Goal: Task Accomplishment & Management: Manage account settings

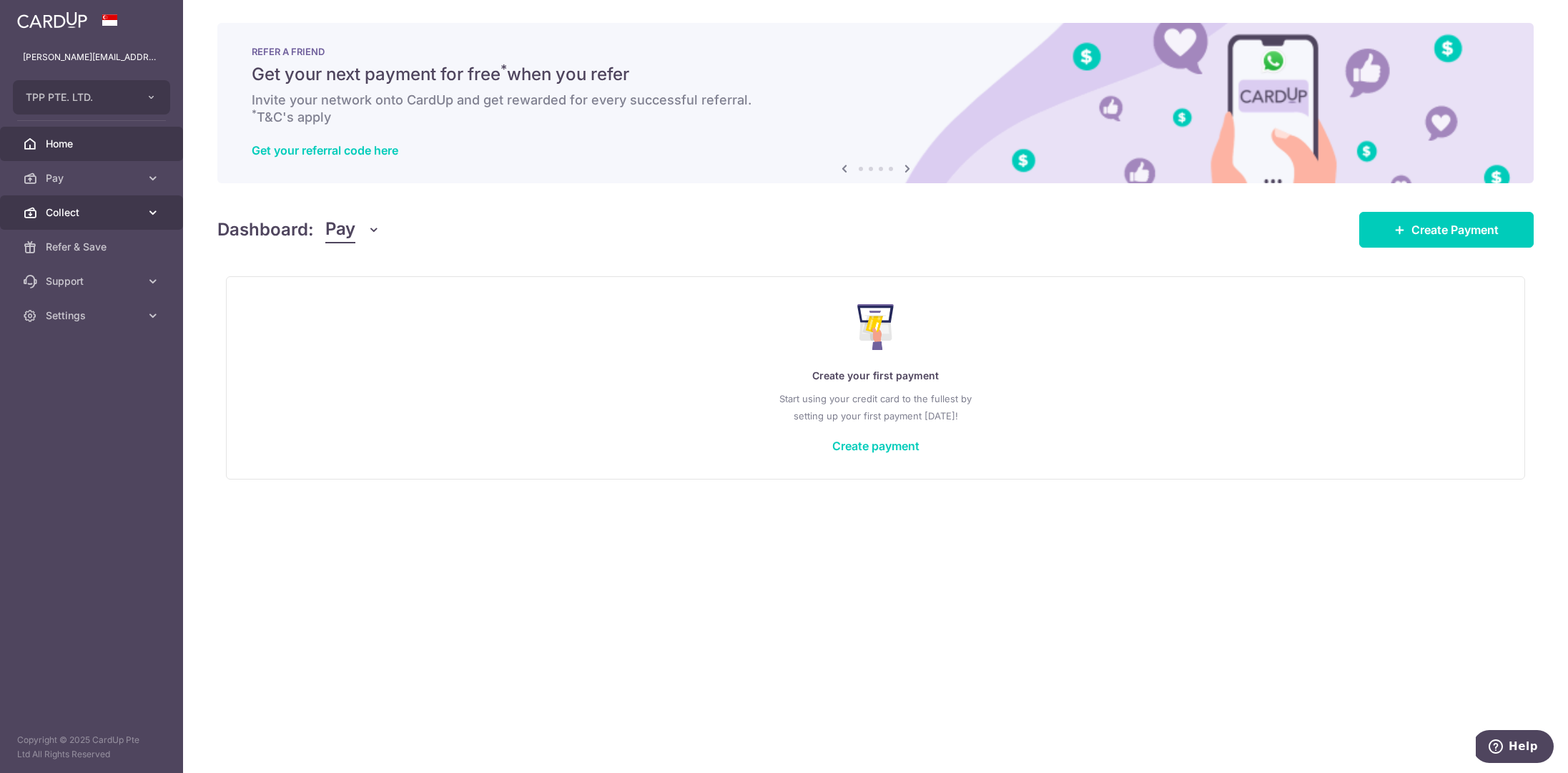
click at [80, 209] on span "Collect" at bounding box center [92, 212] width 94 height 15
click at [82, 311] on span "Payment Requests" at bounding box center [92, 315] width 94 height 15
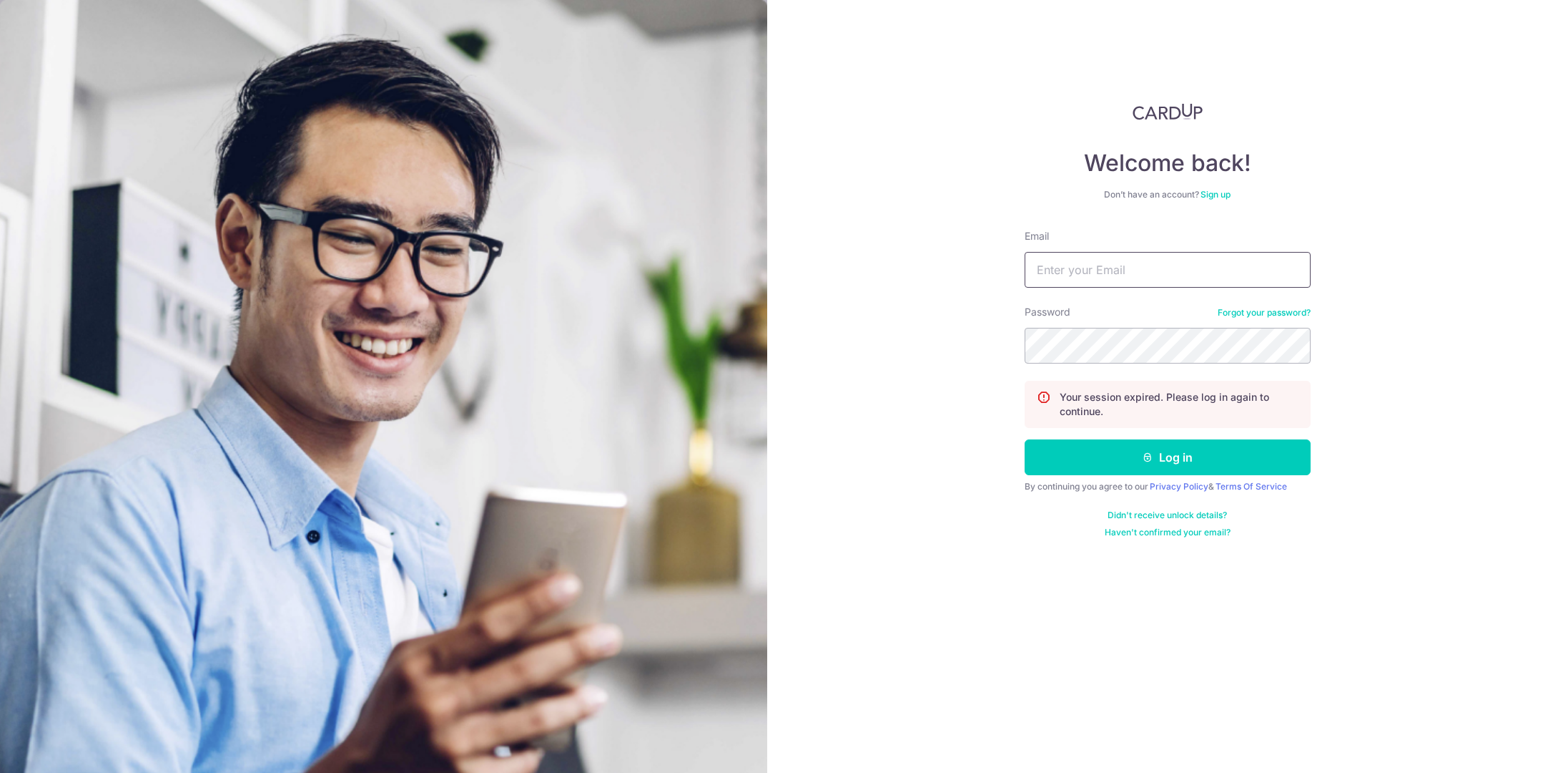
click at [1088, 266] on input "Email" at bounding box center [1168, 270] width 286 height 36
type input "[PERSON_NAME][EMAIL_ADDRESS][DOMAIN_NAME]"
click at [1025, 439] on button "Log in" at bounding box center [1168, 457] width 286 height 36
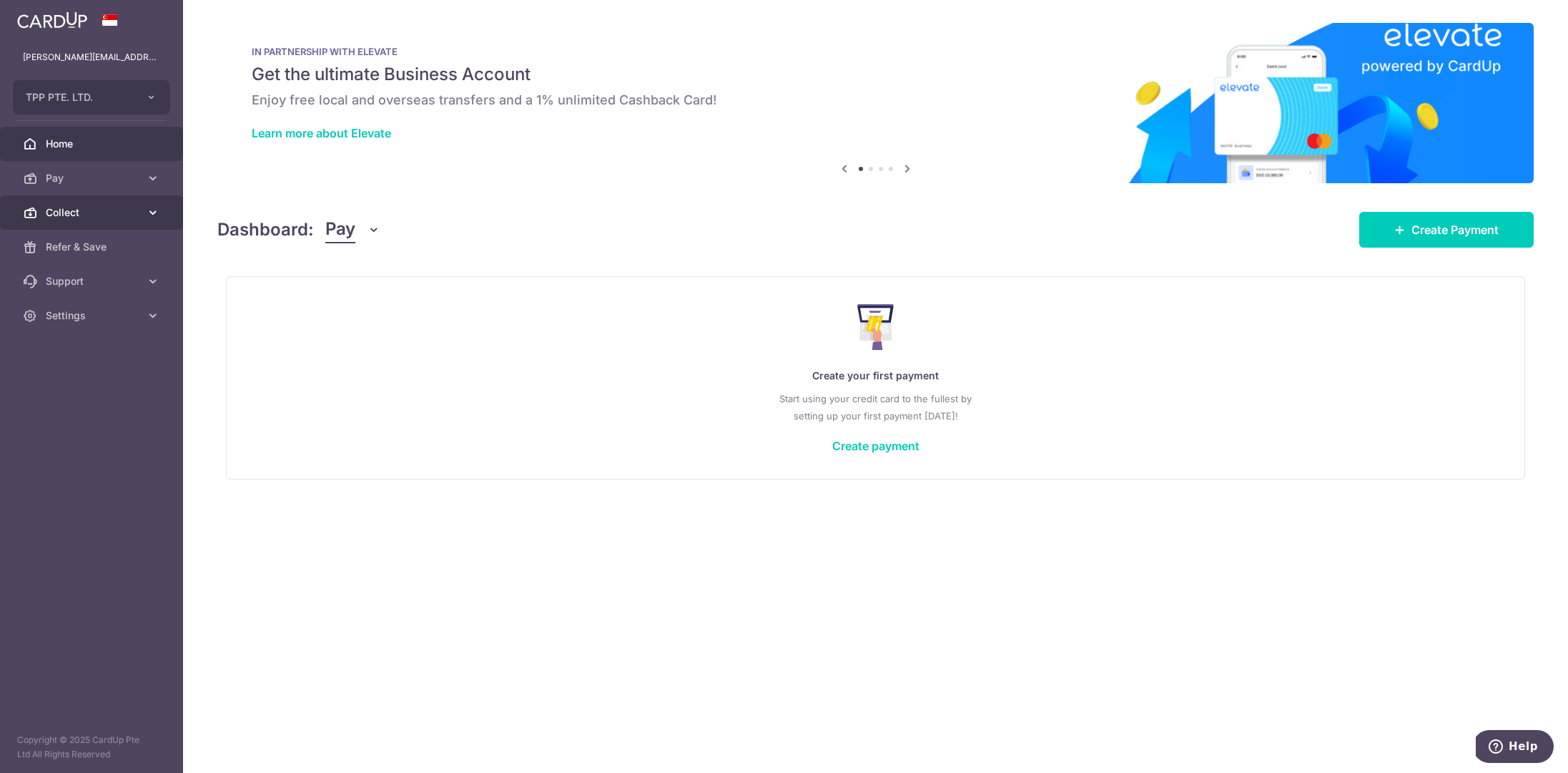
click at [94, 209] on span "Collect" at bounding box center [92, 212] width 94 height 15
drag, startPoint x: 114, startPoint y: 306, endPoint x: 300, endPoint y: 285, distance: 187.2
click at [114, 306] on link "Payment Requests" at bounding box center [91, 315] width 183 height 34
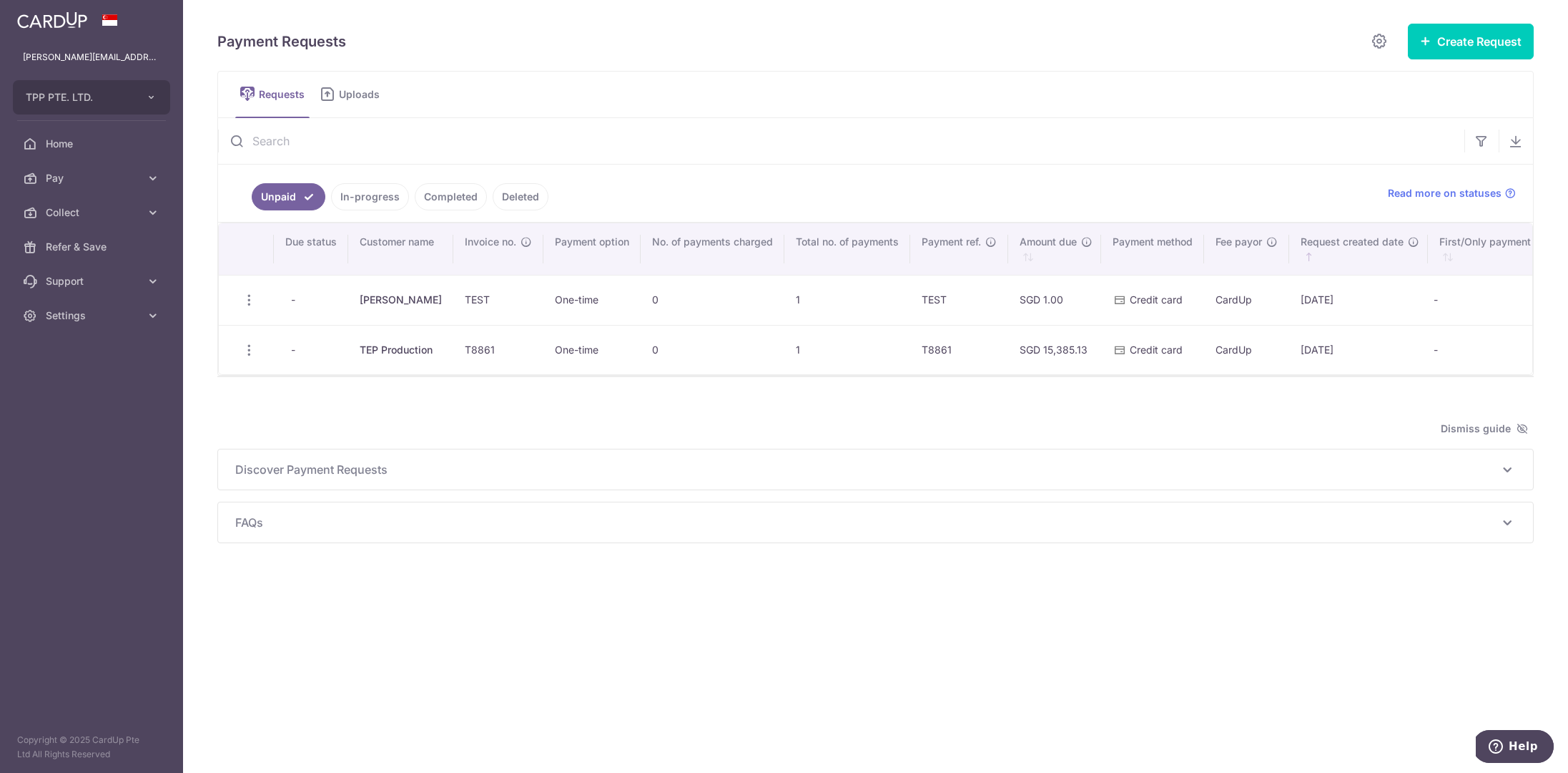
click at [1135, 303] on span "Credit card" at bounding box center [1156, 299] width 53 height 13
click at [246, 301] on icon "button" at bounding box center [248, 300] width 15 height 15
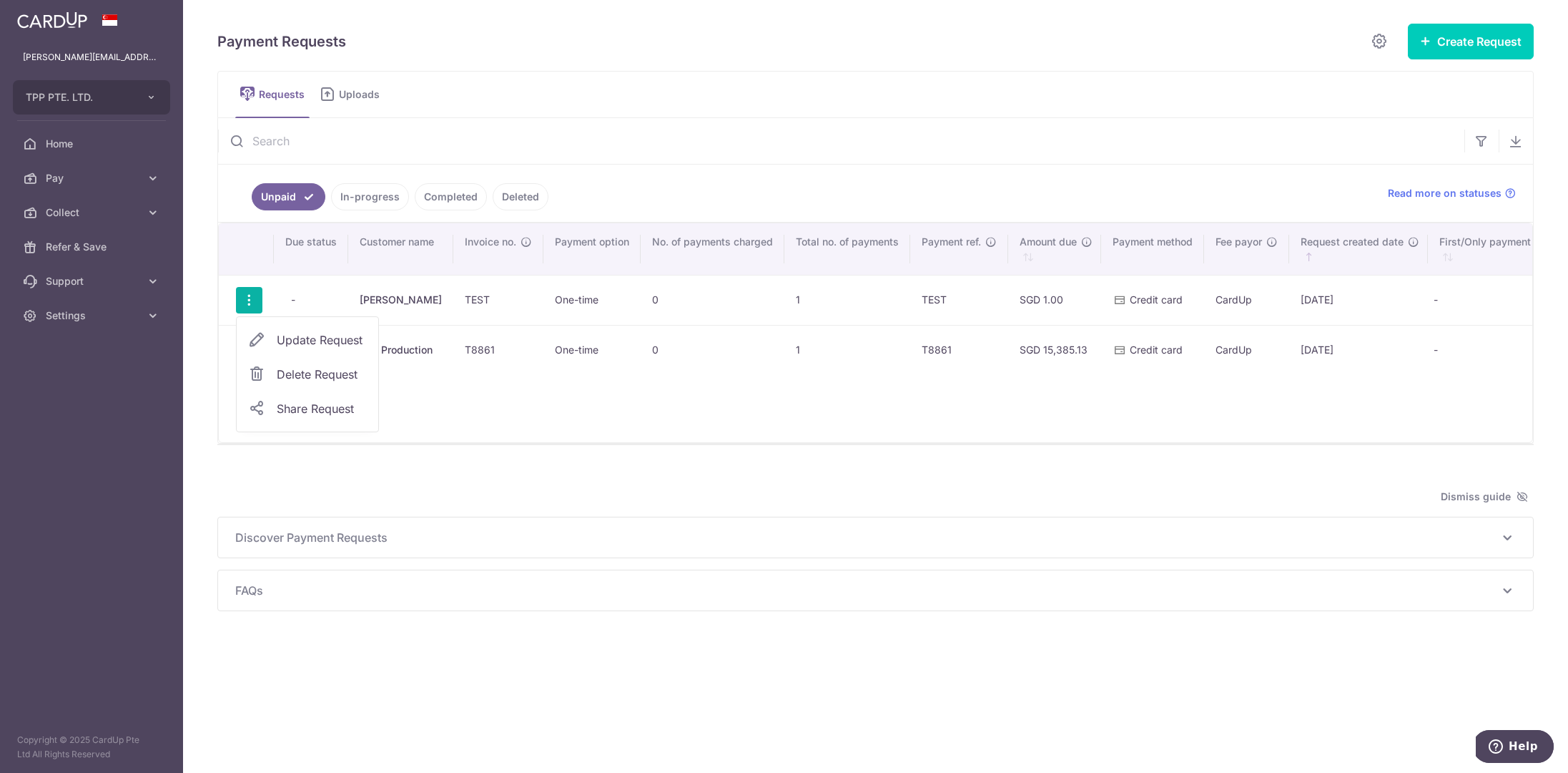
click at [311, 340] on span "Update Request" at bounding box center [321, 339] width 90 height 17
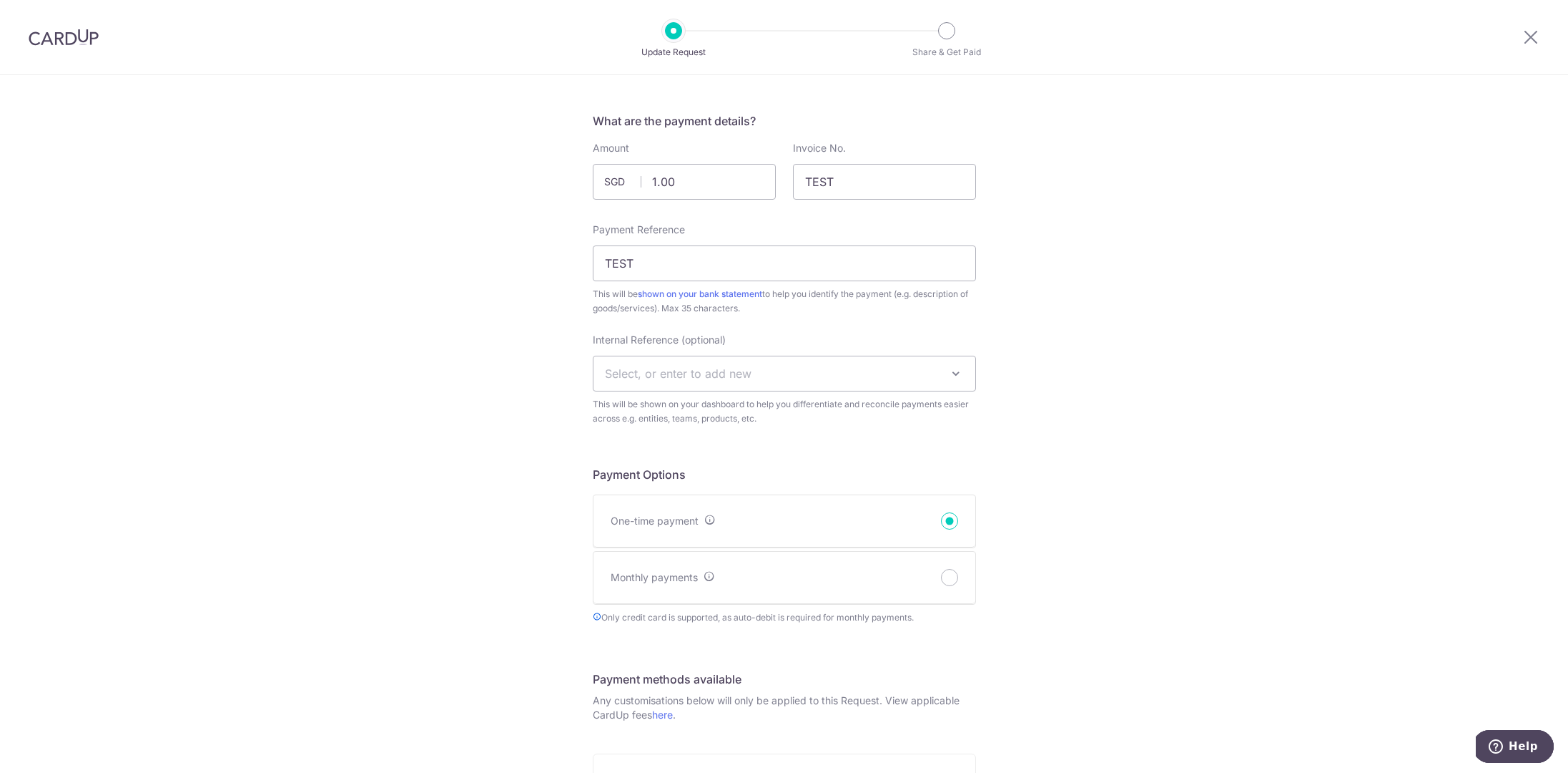
scroll to position [347, 0]
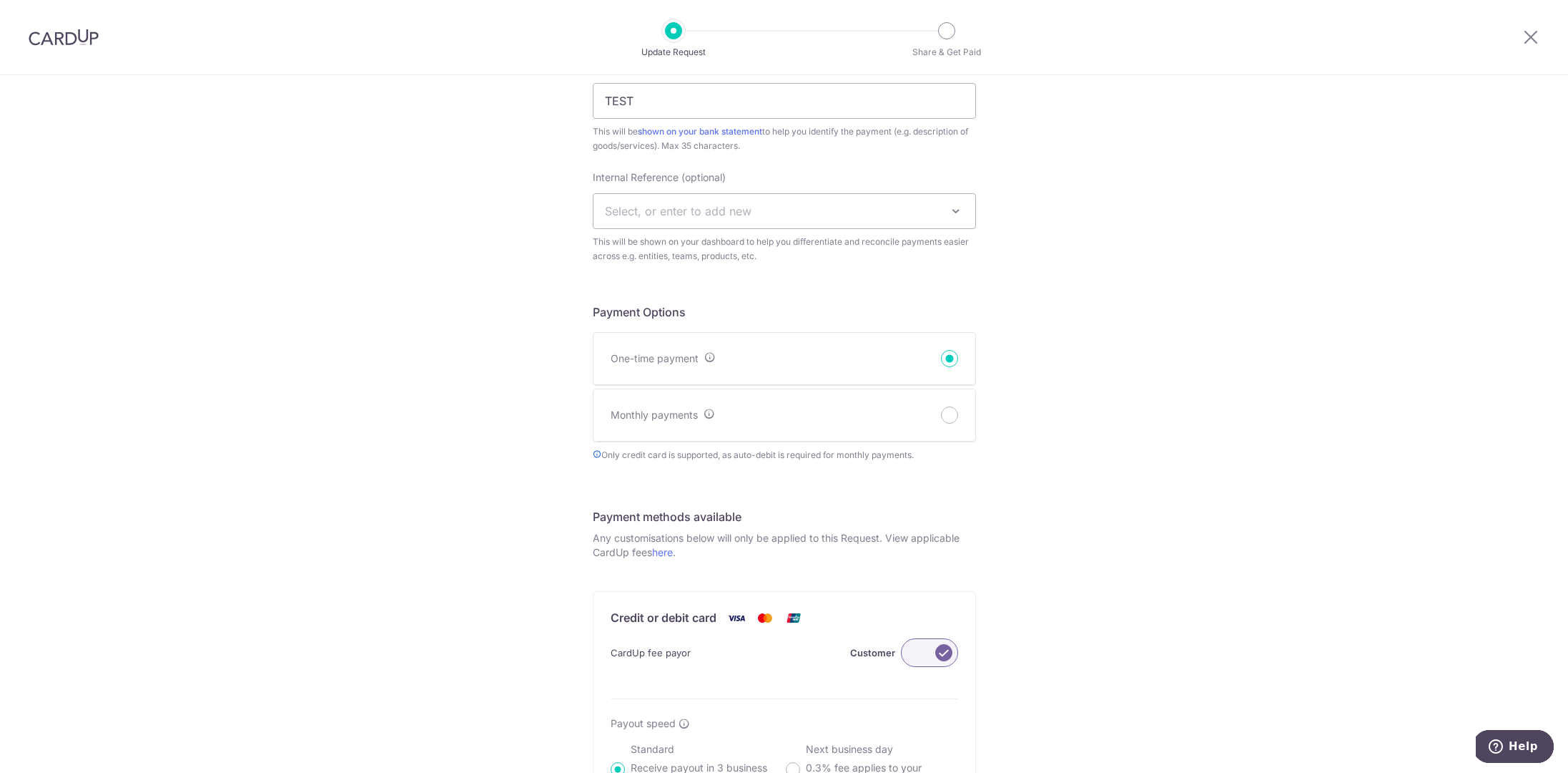
click at [1092, 426] on div "Update Payment Request Who are you requesting this payment from? First Name [PE…" at bounding box center [784, 503] width 1568 height 1550
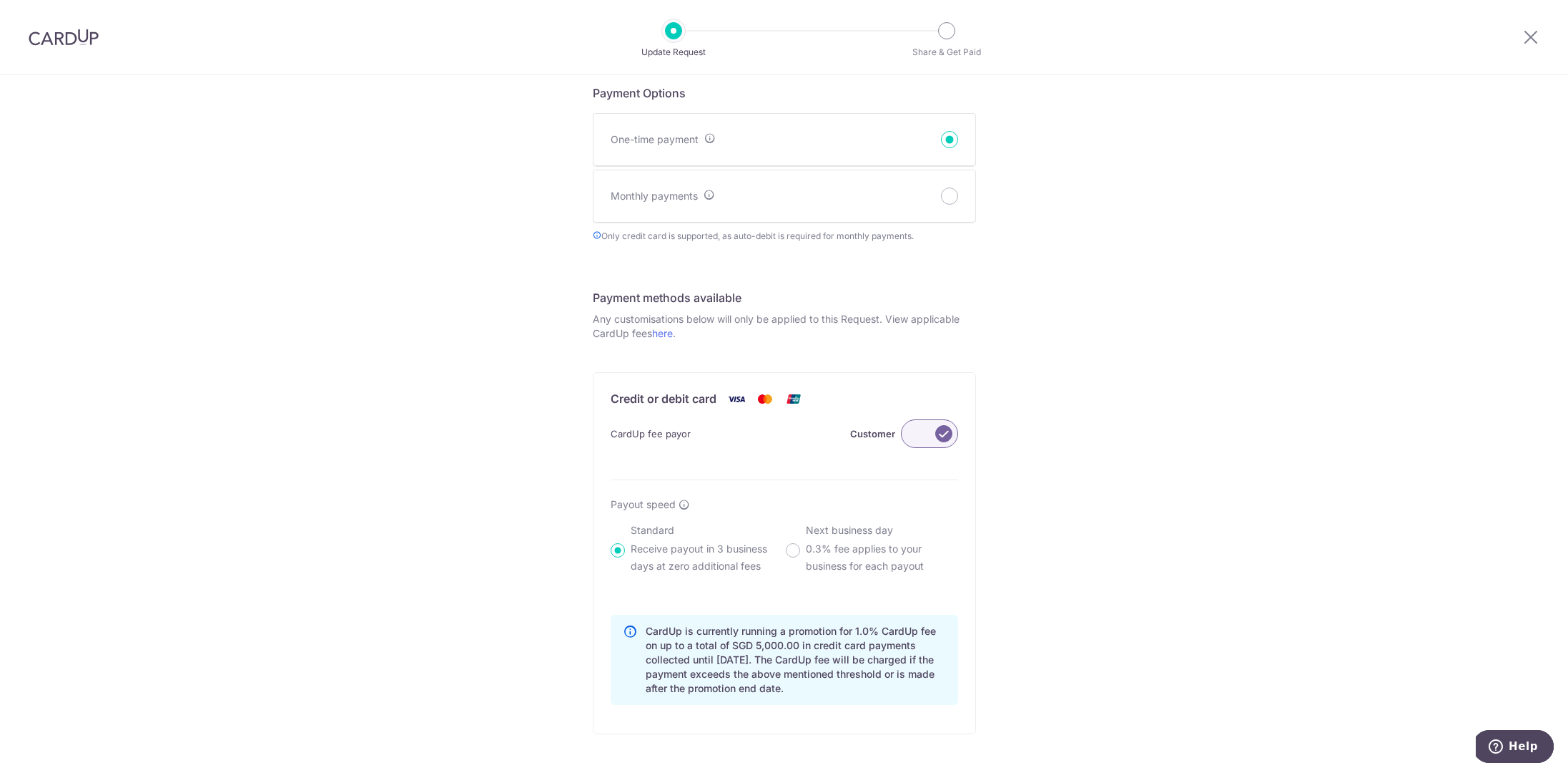
scroll to position [639, 0]
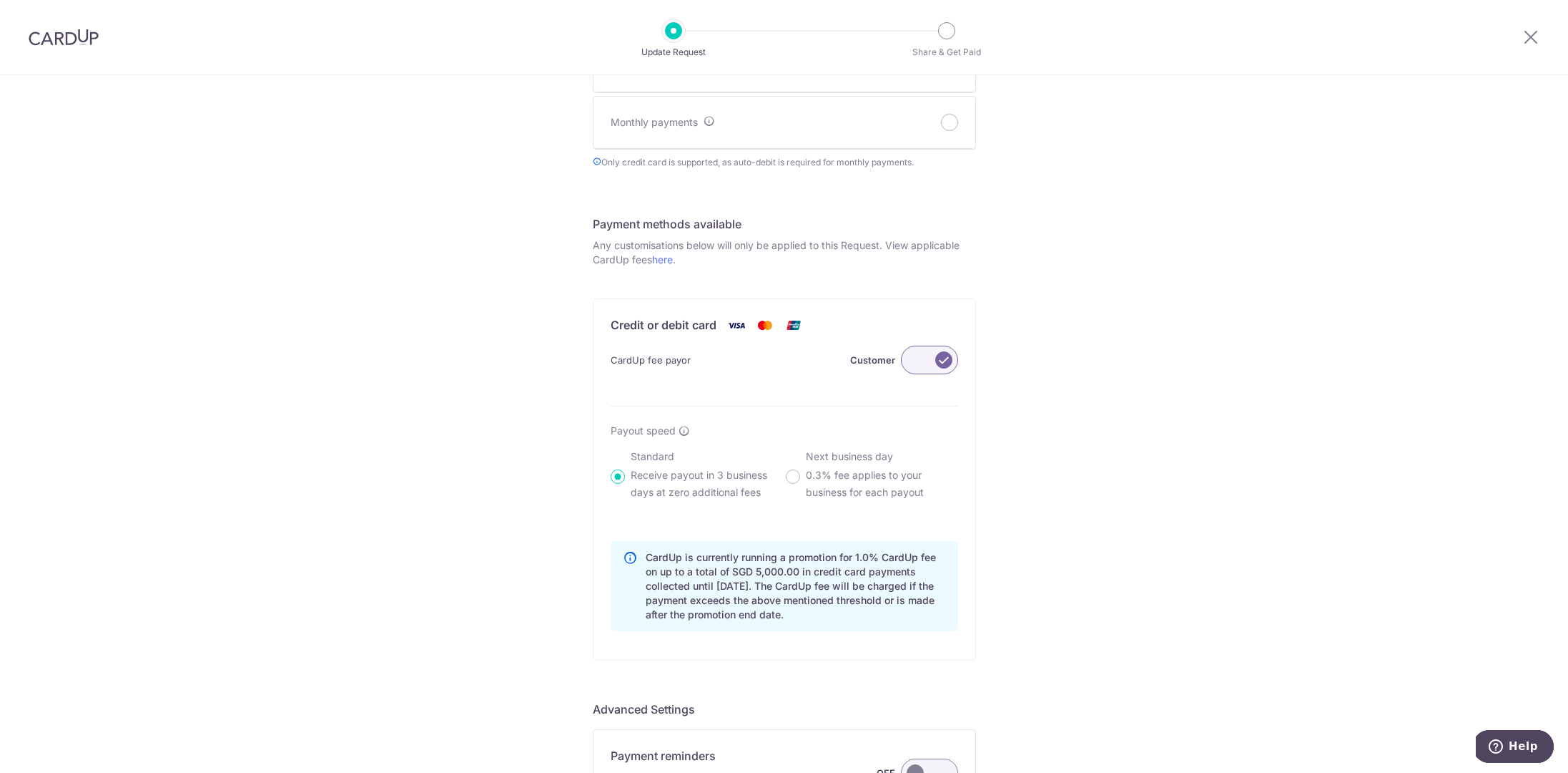
click at [904, 359] on label at bounding box center [929, 360] width 57 height 29
click at [0, 0] on input "Customer" at bounding box center [0, 0] width 0 height 0
click at [936, 353] on label at bounding box center [929, 360] width 57 height 29
click at [0, 0] on input "Me" at bounding box center [0, 0] width 0 height 0
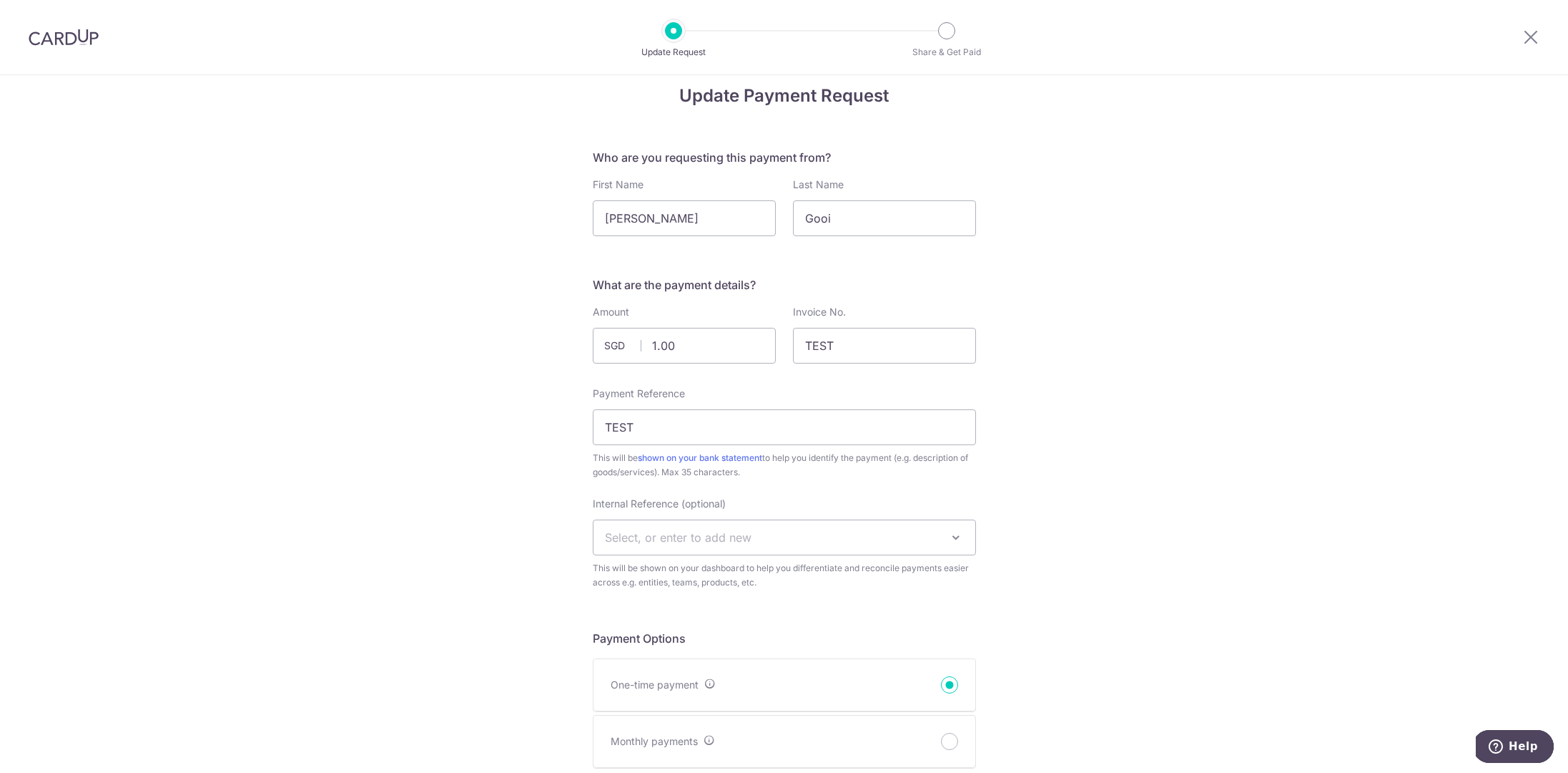
scroll to position [0, 0]
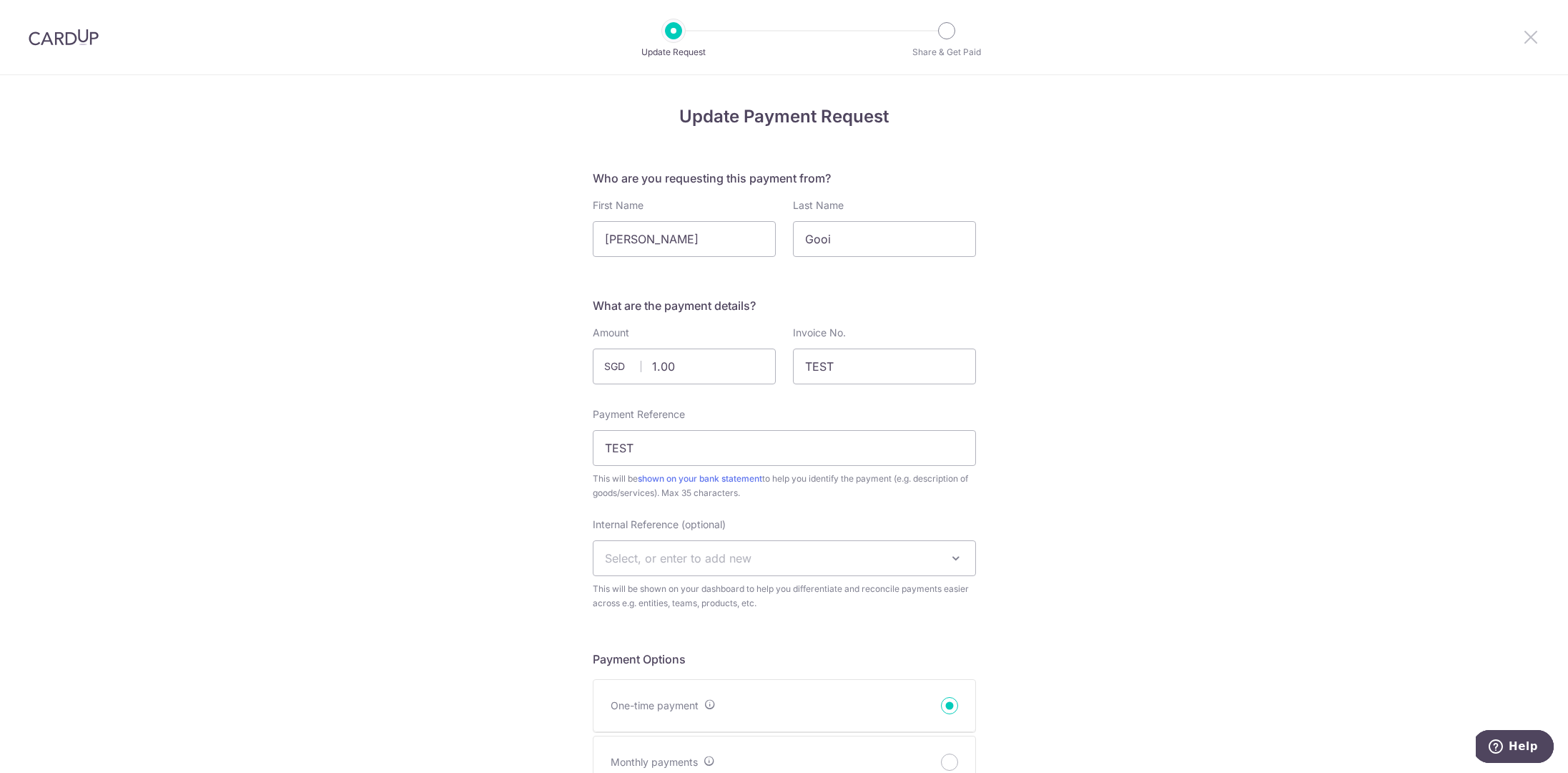
click at [1530, 34] on icon at bounding box center [1531, 37] width 17 height 17
